Goal: Task Accomplishment & Management: Use online tool/utility

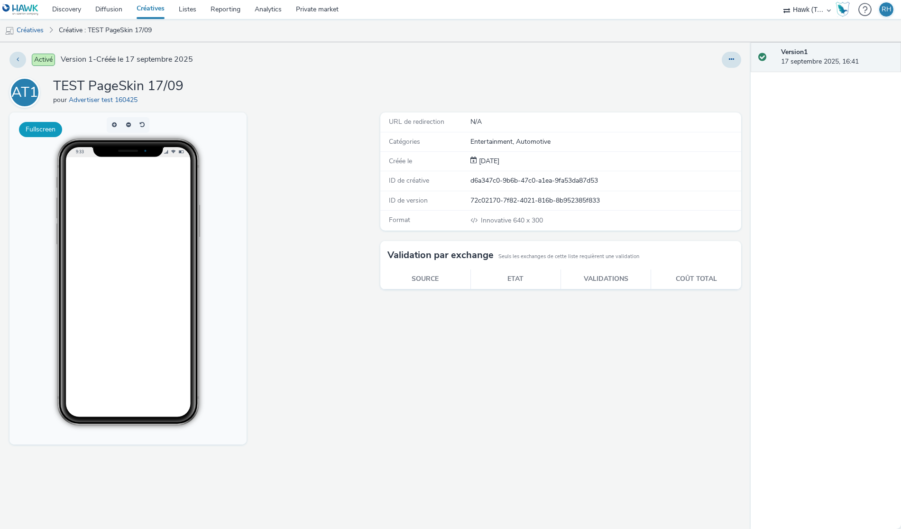
click at [56, 125] on button "Fullscreen" at bounding box center [40, 129] width 43 height 15
click at [300, 193] on div "Fullscreen" at bounding box center [192, 320] width 366 height 416
click at [643, 56] on div at bounding box center [595, 60] width 293 height 16
click at [643, 55] on button at bounding box center [731, 60] width 19 height 16
click at [643, 81] on link "Modifier" at bounding box center [705, 78] width 71 height 19
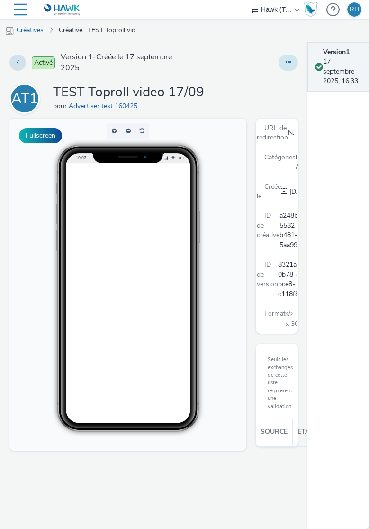
click at [287, 54] on div at bounding box center [241, 63] width 116 height 22
click at [288, 63] on icon at bounding box center [288, 62] width 5 height 7
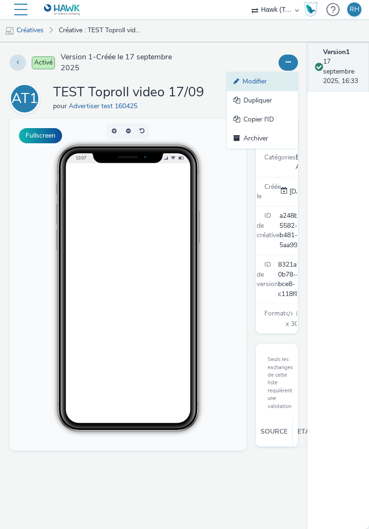
click at [283, 90] on link "Modifier" at bounding box center [262, 81] width 71 height 19
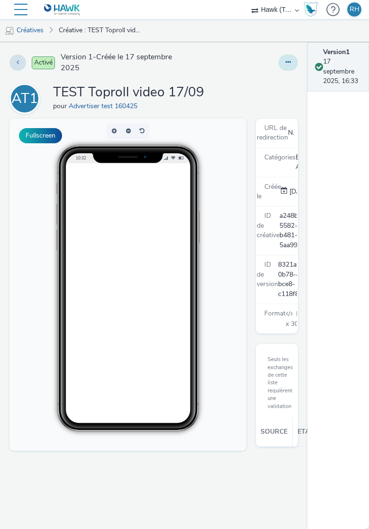
click at [293, 63] on button at bounding box center [288, 63] width 19 height 16
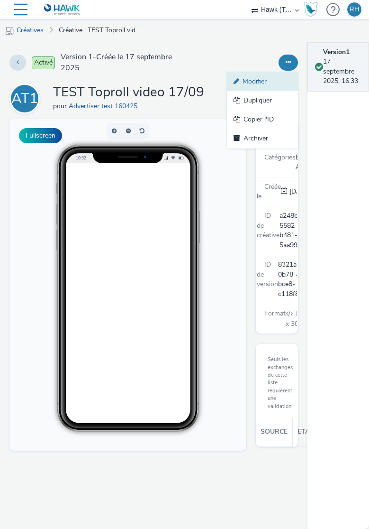
click at [255, 83] on link "Modifier" at bounding box center [262, 81] width 71 height 19
